Goal: Information Seeking & Learning: Learn about a topic

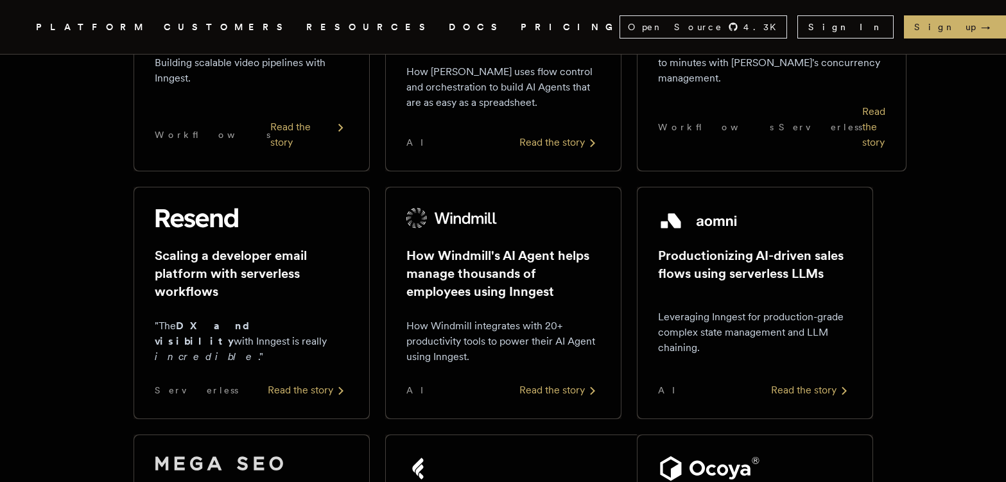
scroll to position [349, 0]
click at [263, 248] on h2 "Scaling a developer email platform with serverless workflows" at bounding box center [252, 275] width 194 height 54
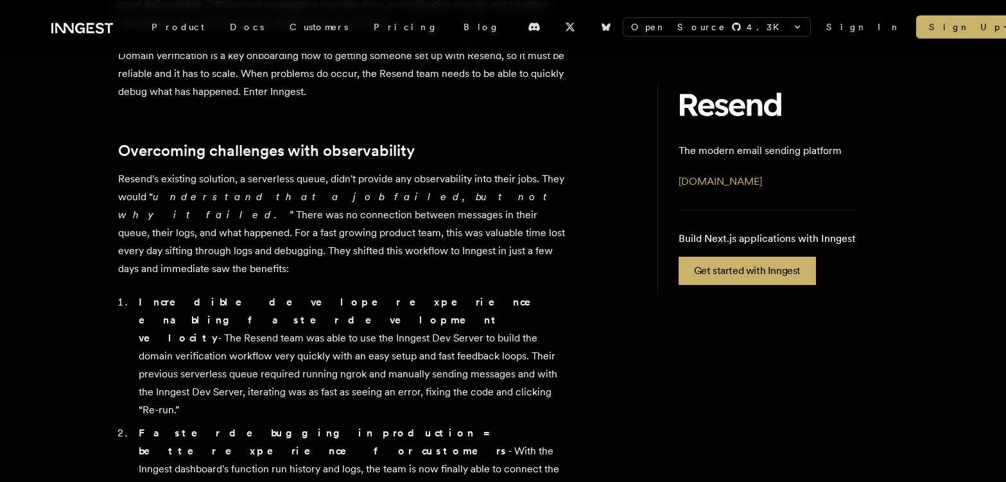
scroll to position [614, 0]
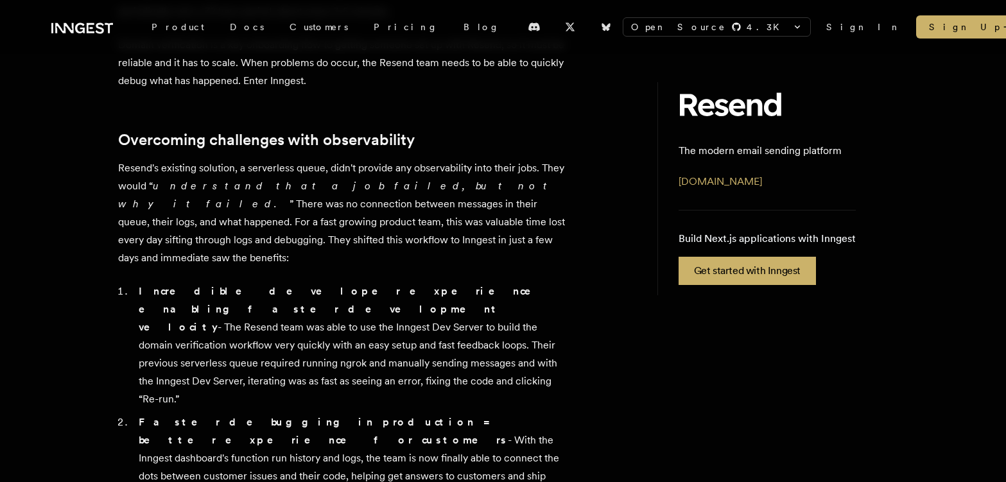
click at [89, 29] on icon at bounding box center [82, 28] width 62 height 15
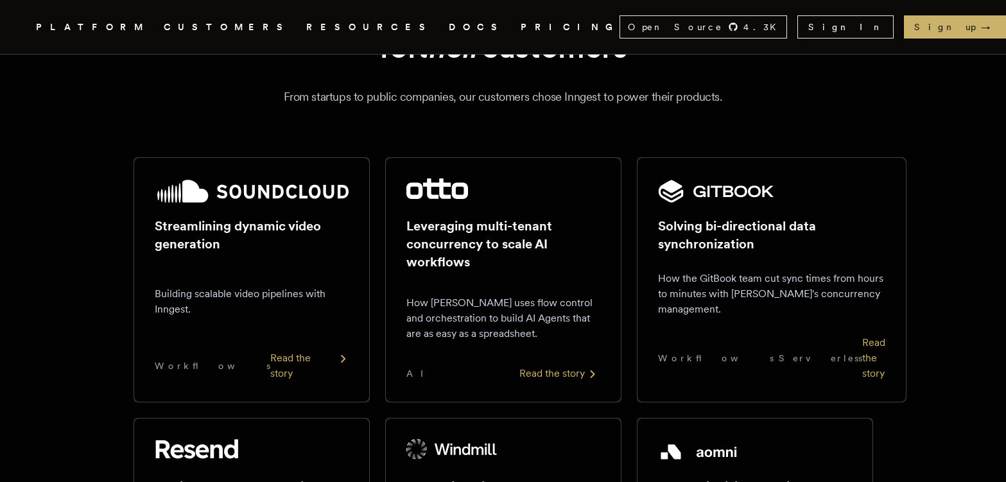
scroll to position [132, 0]
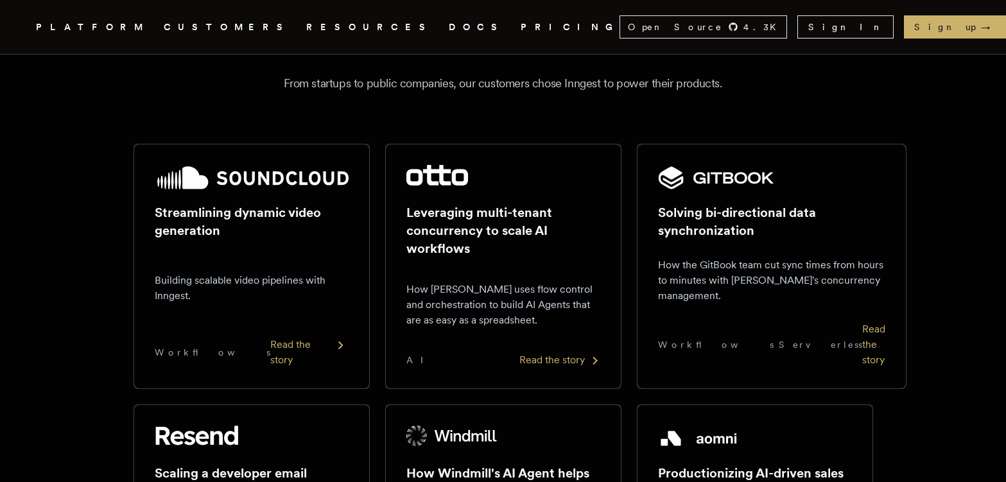
click at [439, 185] on div at bounding box center [503, 178] width 194 height 26
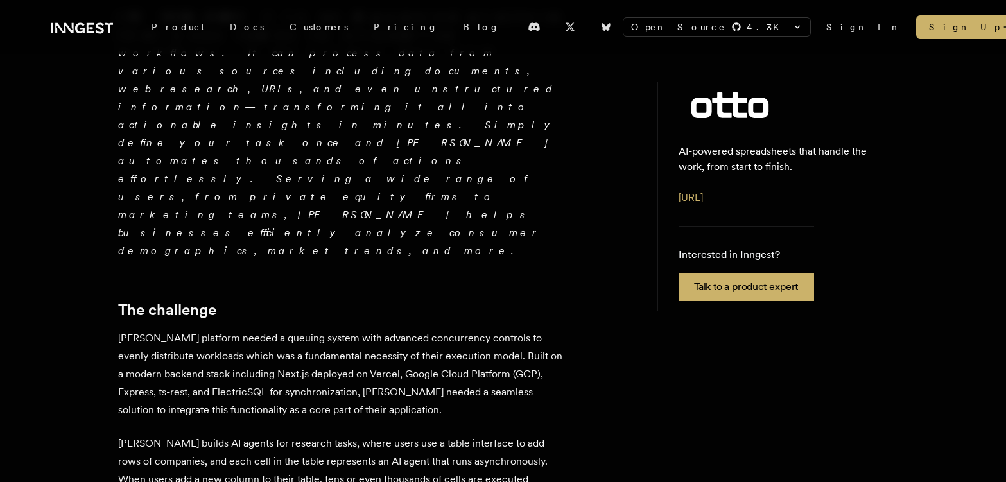
scroll to position [407, 0]
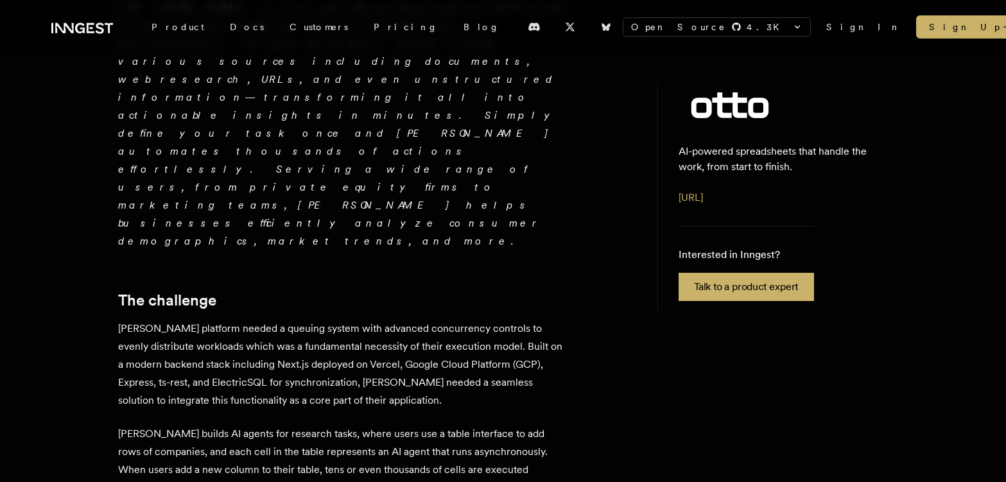
click at [280, 425] on p "[PERSON_NAME] builds AI agents for research tasks, where users use a table inte…" at bounding box center [342, 488] width 449 height 126
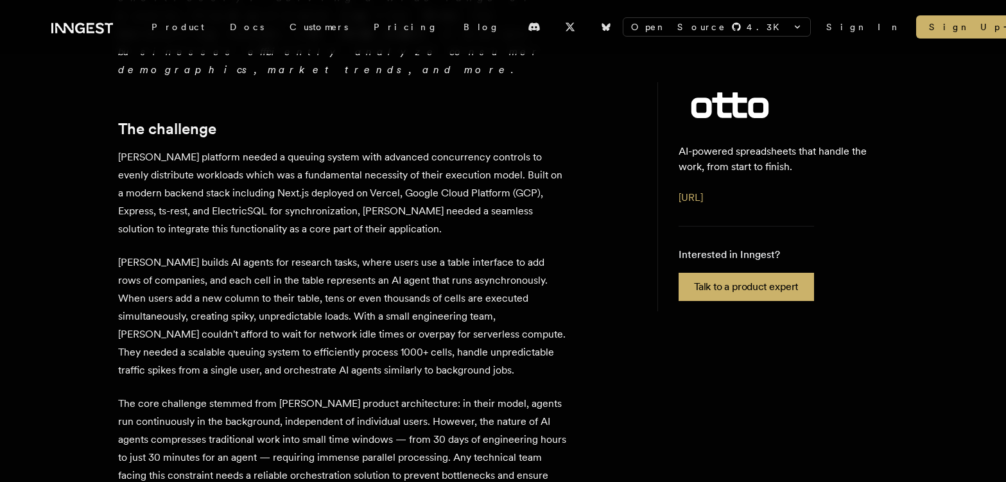
scroll to position [583, 0]
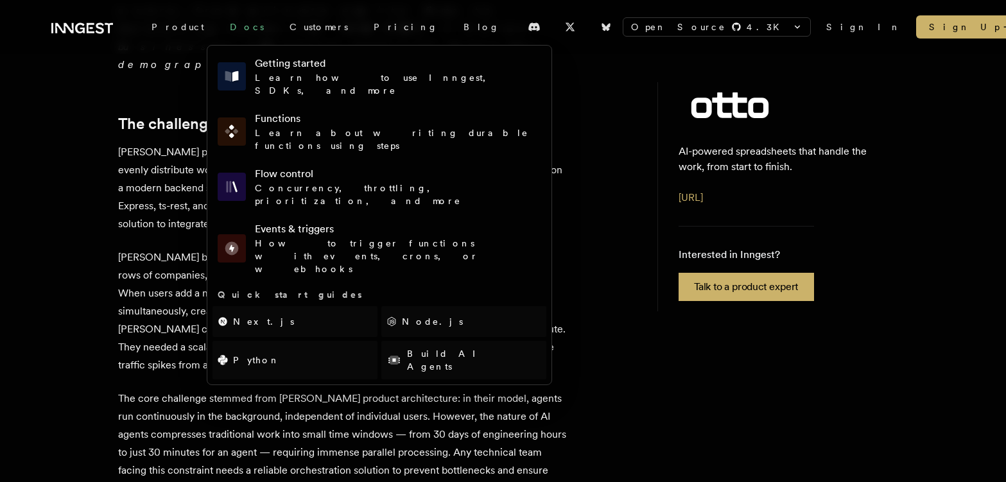
click at [223, 24] on link "Docs" at bounding box center [247, 26] width 60 height 23
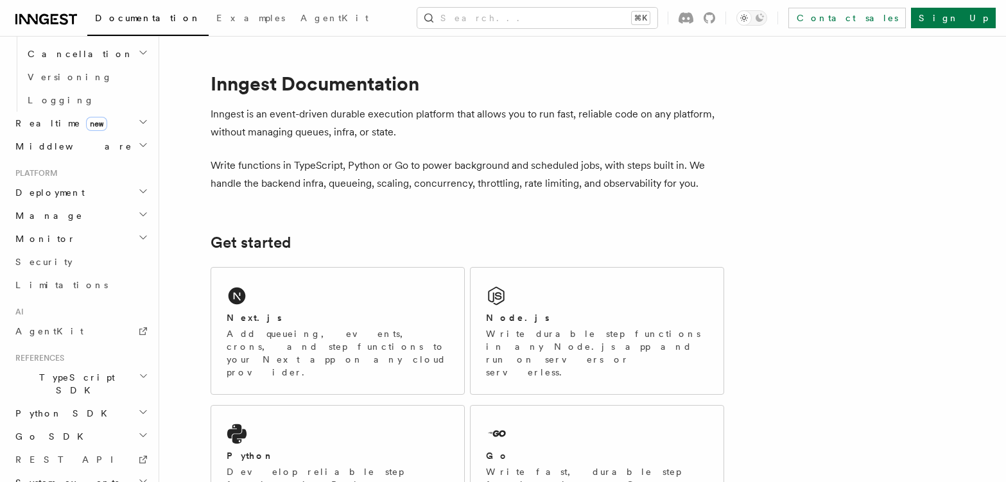
scroll to position [545, 0]
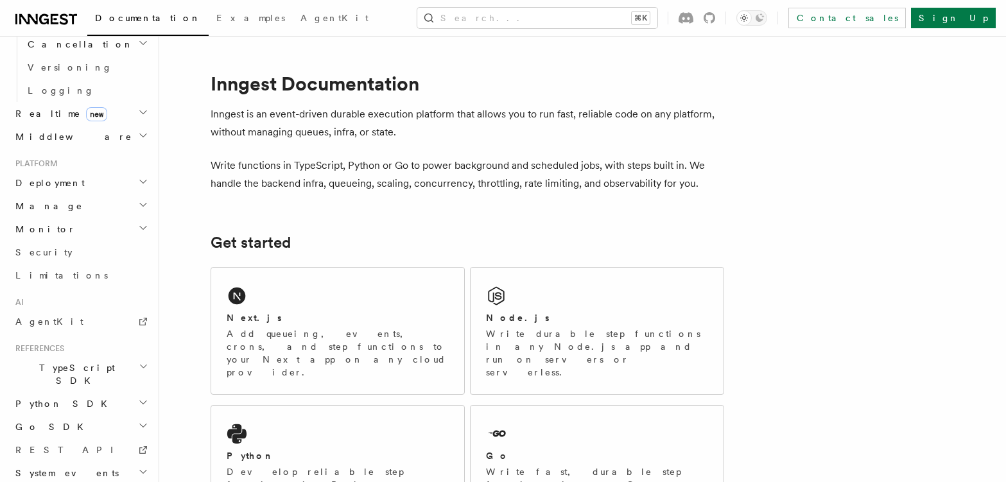
click at [60, 397] on span "Python SDK" at bounding box center [62, 403] width 105 height 13
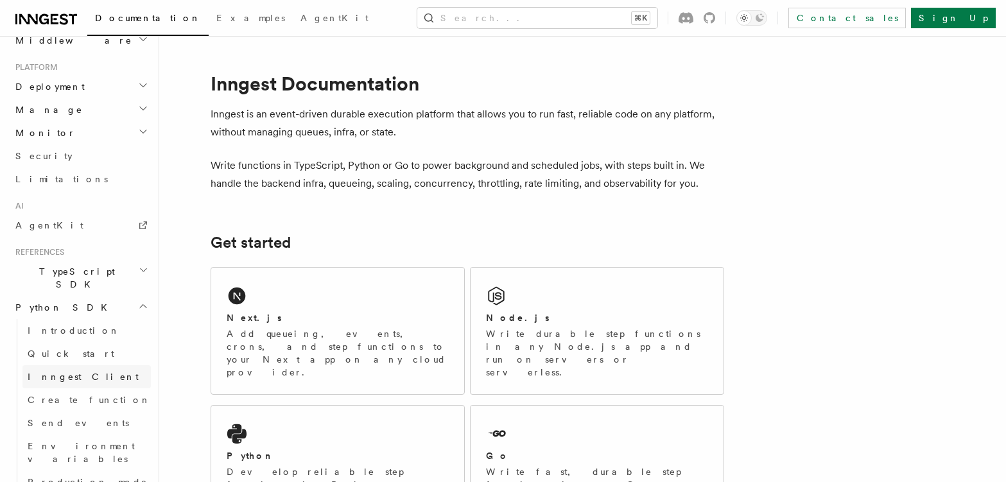
scroll to position [647, 0]
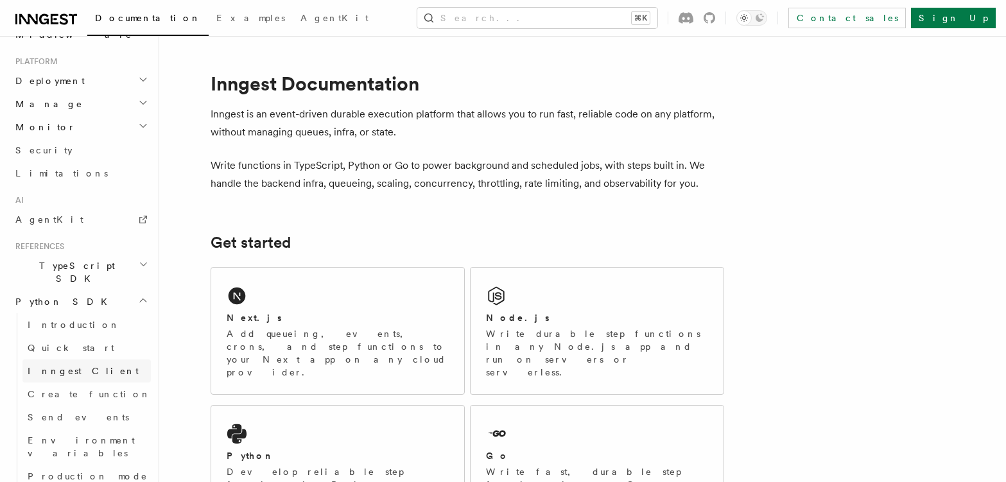
click at [74, 366] on span "Inngest Client" at bounding box center [83, 371] width 111 height 10
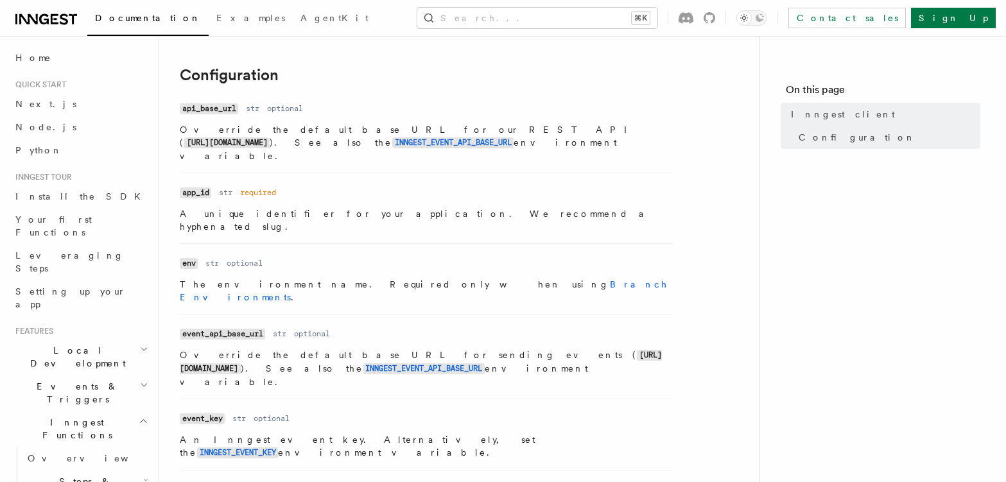
click at [42, 21] on icon at bounding box center [46, 19] width 62 height 15
